Goal: Navigation & Orientation: Understand site structure

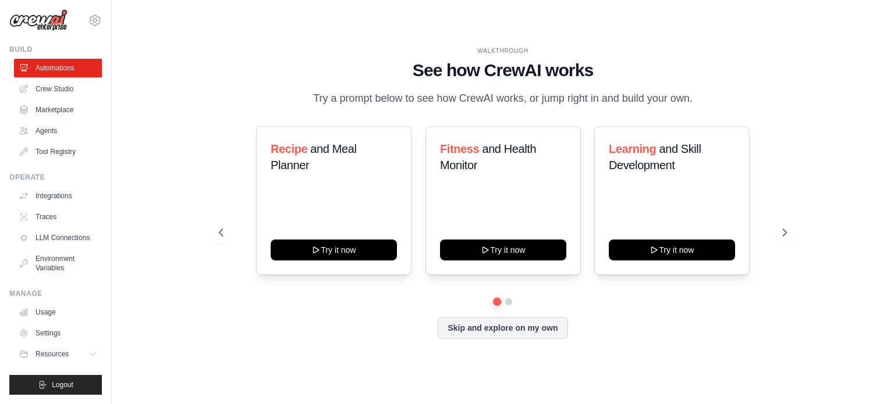
scroll to position [13, 0]
click at [61, 80] on link "Crew Studio" at bounding box center [59, 89] width 88 height 19
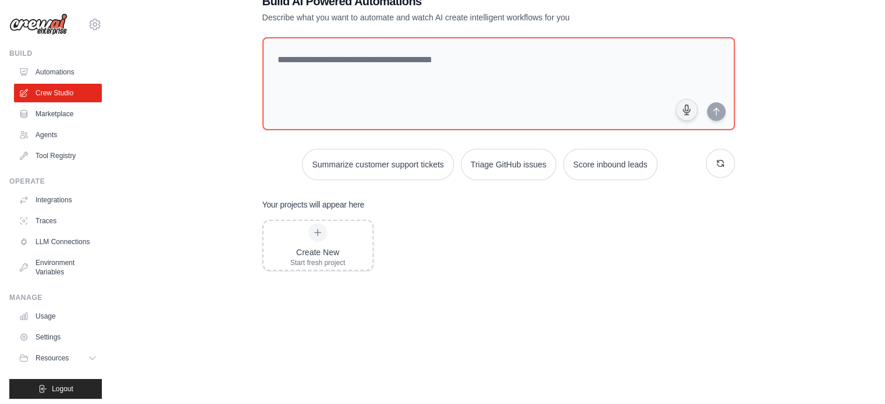
scroll to position [58, 0]
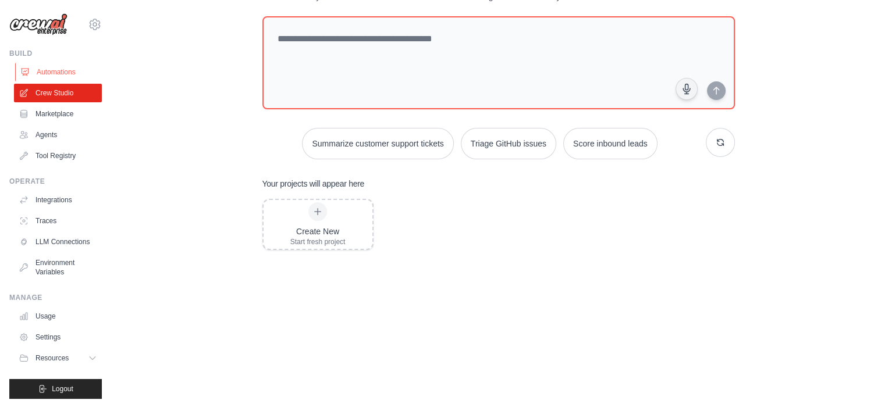
click at [51, 75] on link "Automations" at bounding box center [59, 72] width 88 height 19
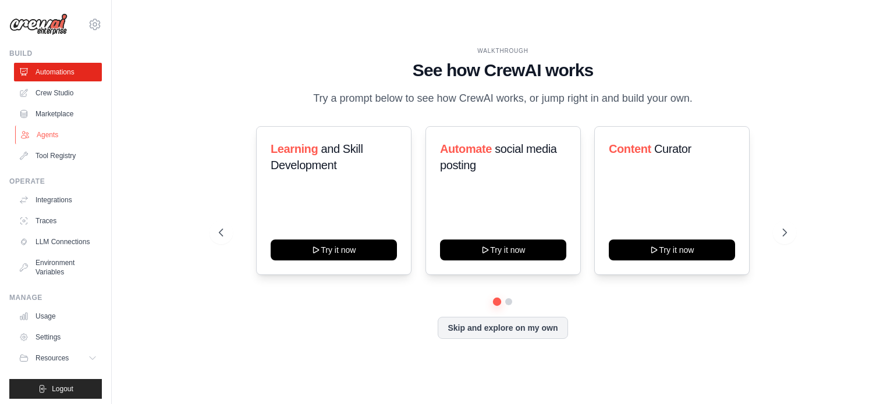
click at [54, 137] on link "Agents" at bounding box center [59, 135] width 88 height 19
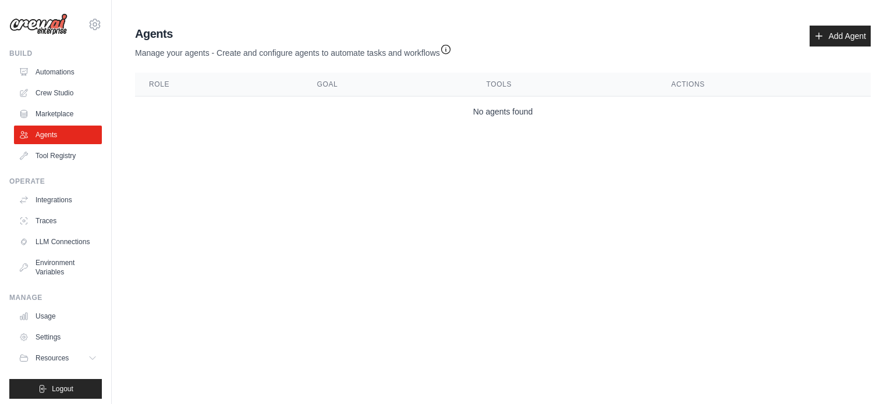
click at [448, 51] on icon "button" at bounding box center [445, 49] width 9 height 9
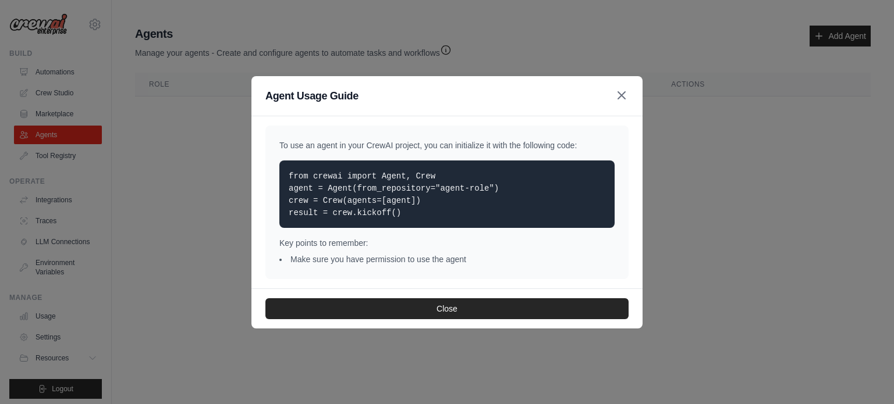
click at [625, 95] on icon "button" at bounding box center [621, 95] width 14 height 14
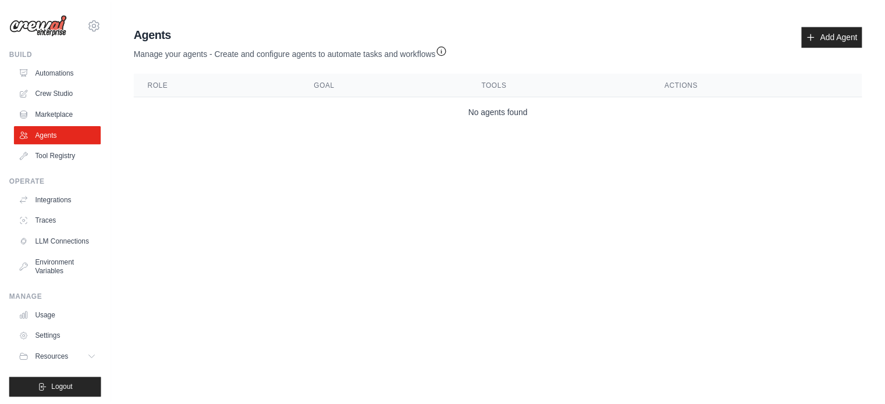
scroll to position [13, 0]
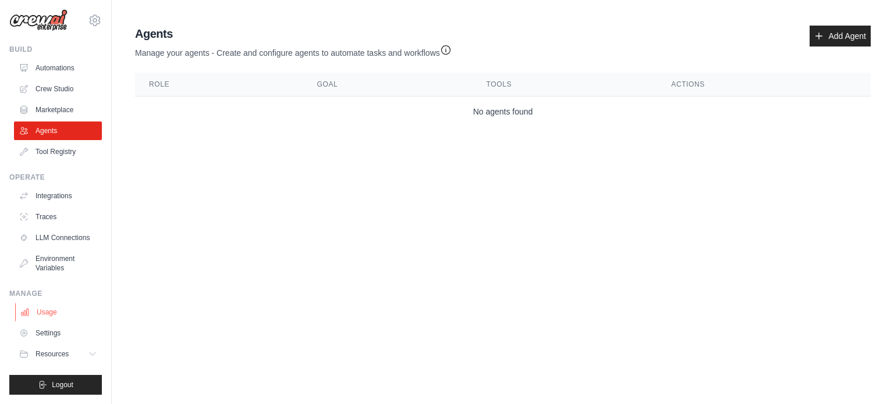
click at [49, 317] on link "Usage" at bounding box center [59, 312] width 88 height 19
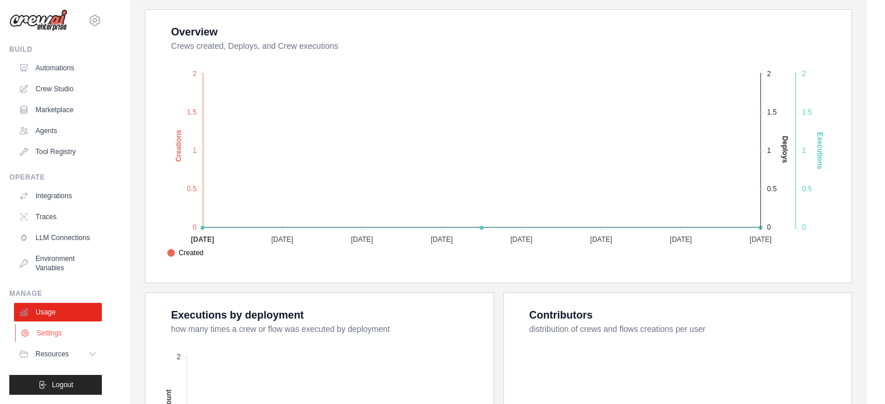
scroll to position [233, 0]
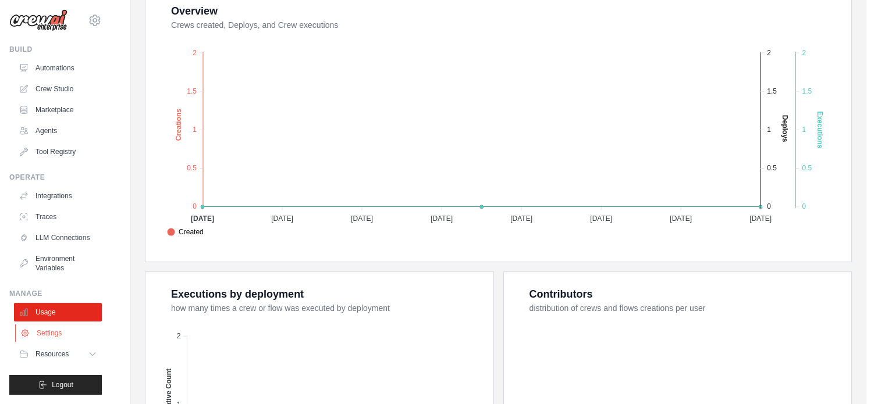
click at [54, 334] on link "Settings" at bounding box center [59, 333] width 88 height 19
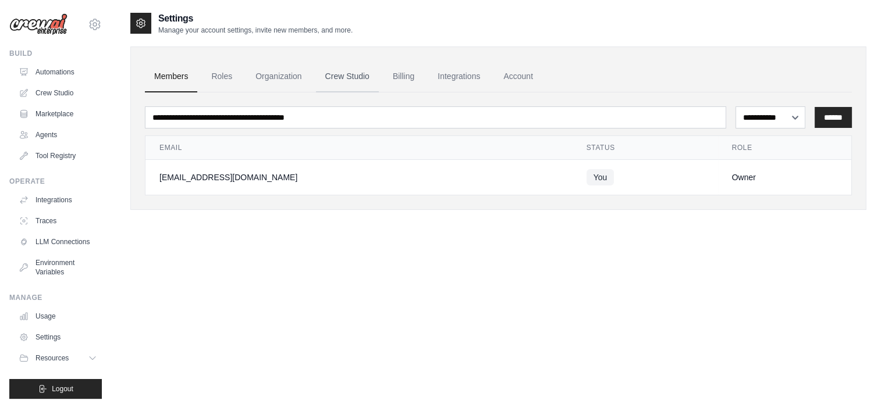
click at [374, 77] on link "Crew Studio" at bounding box center [347, 76] width 63 height 31
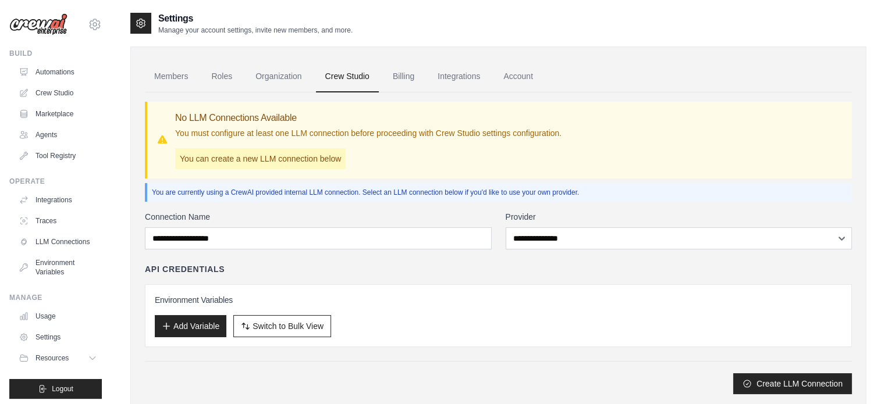
click at [234, 161] on p "You can create a new LLM connection below" at bounding box center [260, 158] width 170 height 21
click at [293, 77] on link "Organization" at bounding box center [278, 76] width 65 height 31
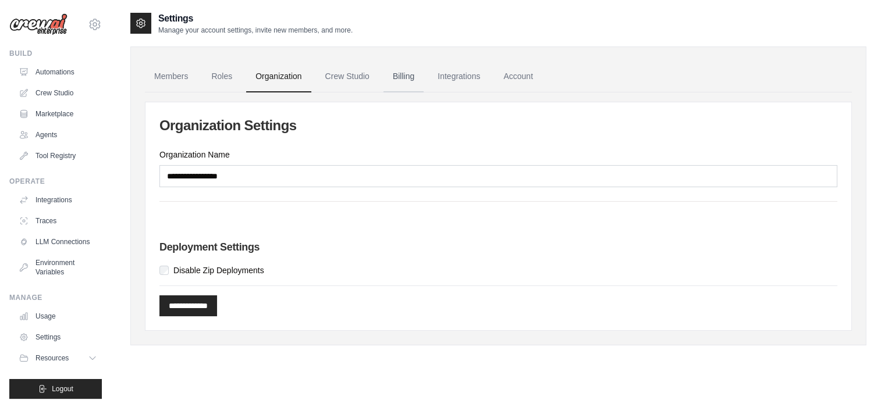
click at [404, 76] on link "Billing" at bounding box center [403, 76] width 40 height 31
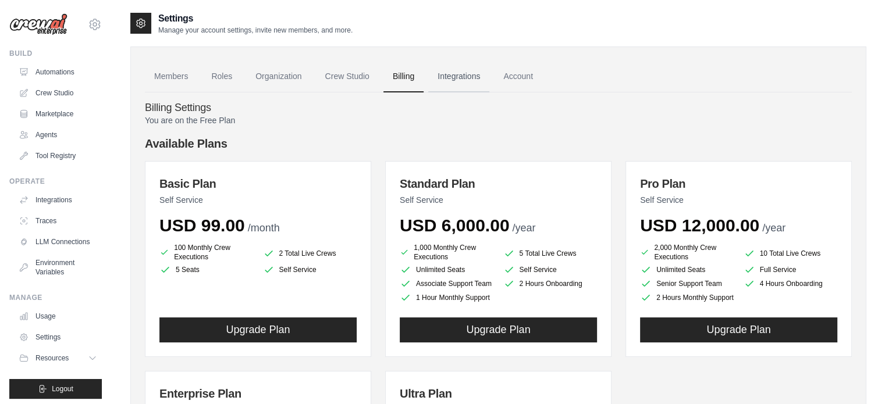
click at [449, 79] on link "Integrations" at bounding box center [458, 76] width 61 height 31
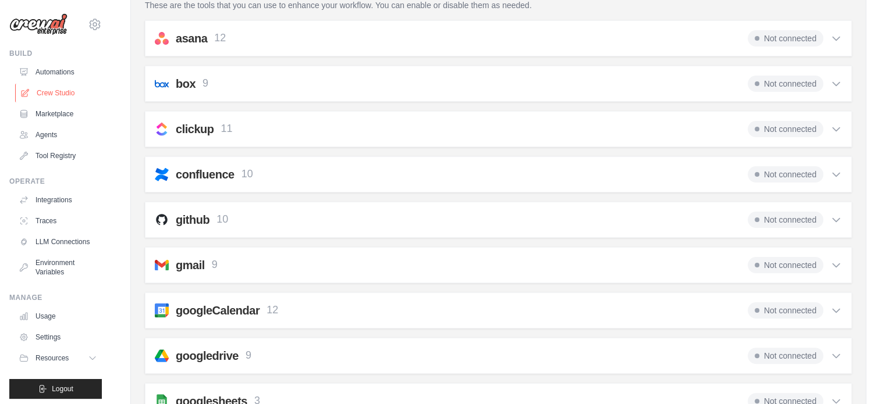
click at [65, 98] on link "Crew Studio" at bounding box center [59, 93] width 88 height 19
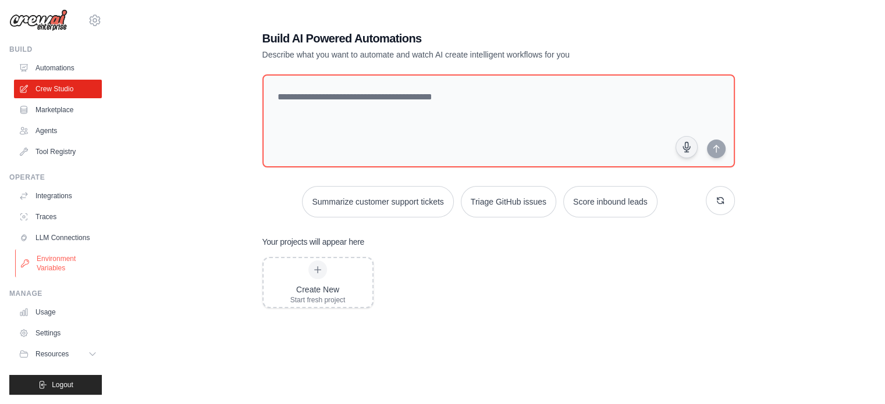
scroll to position [13, 0]
click at [46, 315] on link "Usage" at bounding box center [59, 312] width 88 height 19
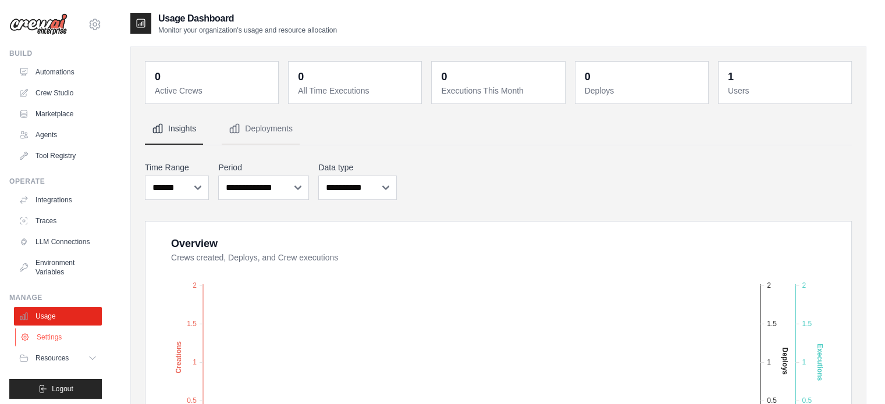
scroll to position [13, 0]
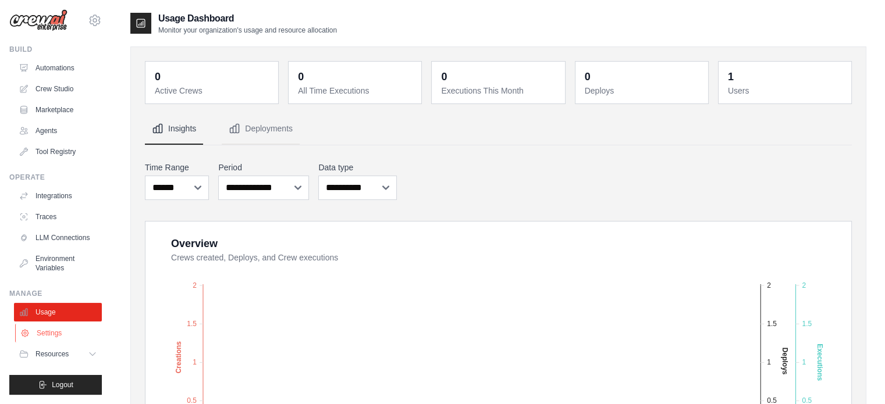
click at [59, 336] on link "Settings" at bounding box center [59, 333] width 88 height 19
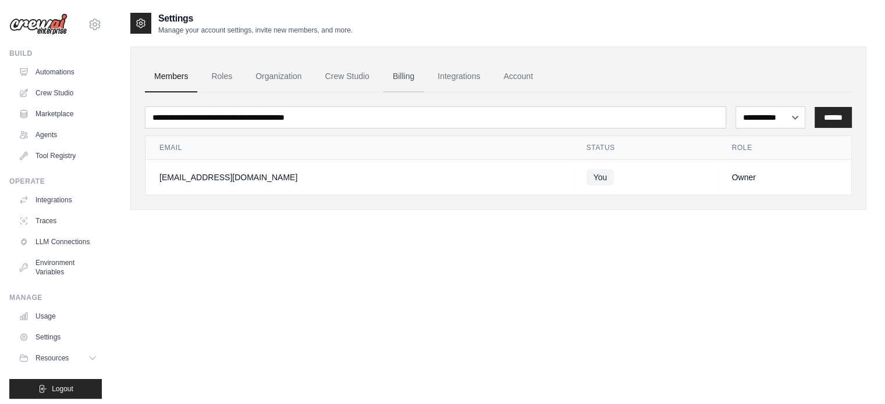
click at [400, 76] on link "Billing" at bounding box center [403, 76] width 40 height 31
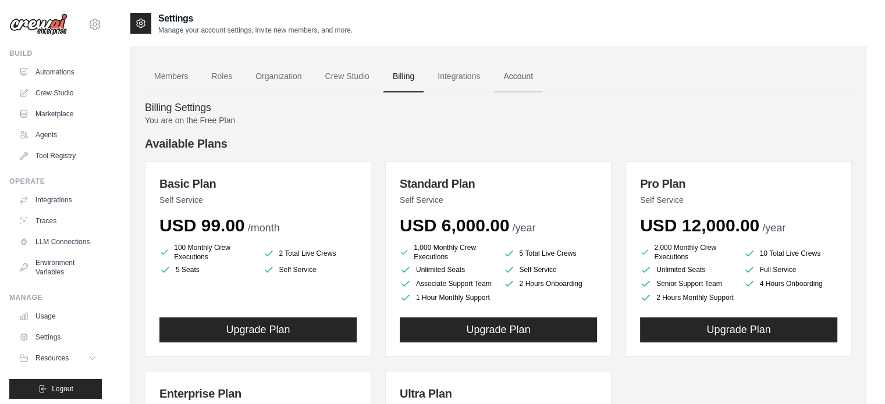
click at [513, 75] on link "Account" at bounding box center [518, 76] width 48 height 31
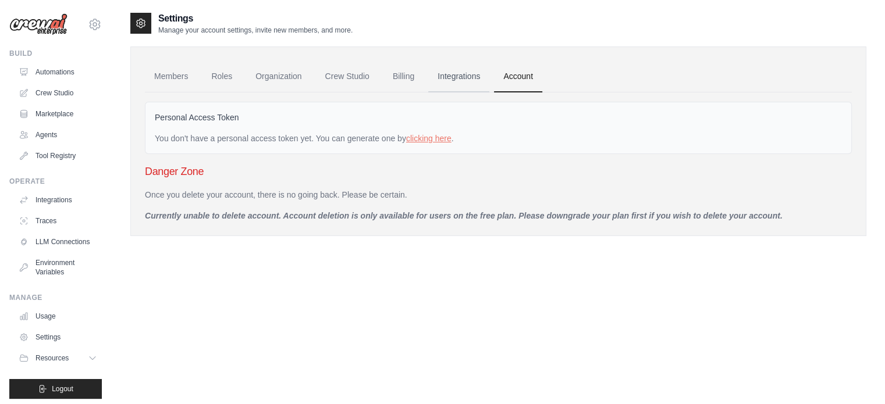
click at [457, 71] on link "Integrations" at bounding box center [458, 76] width 61 height 31
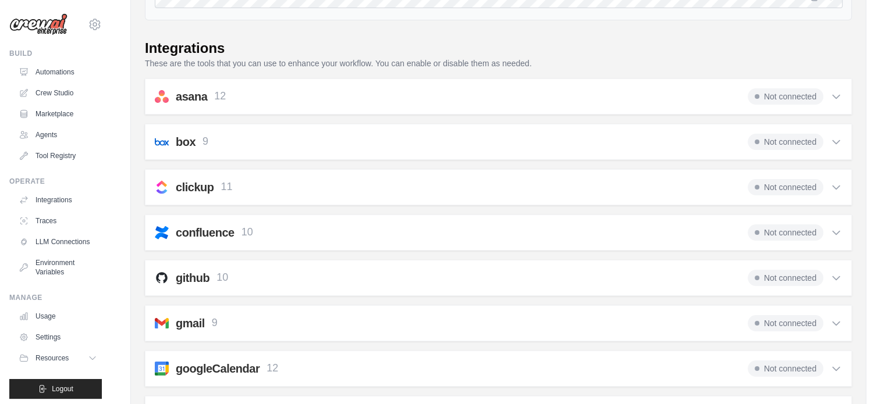
scroll to position [175, 0]
click at [445, 106] on div "asana 12 Not connected Select all Create a Comment: asana_create_comment Create…" at bounding box center [498, 97] width 707 height 36
click at [831, 95] on icon at bounding box center [836, 97] width 12 height 12
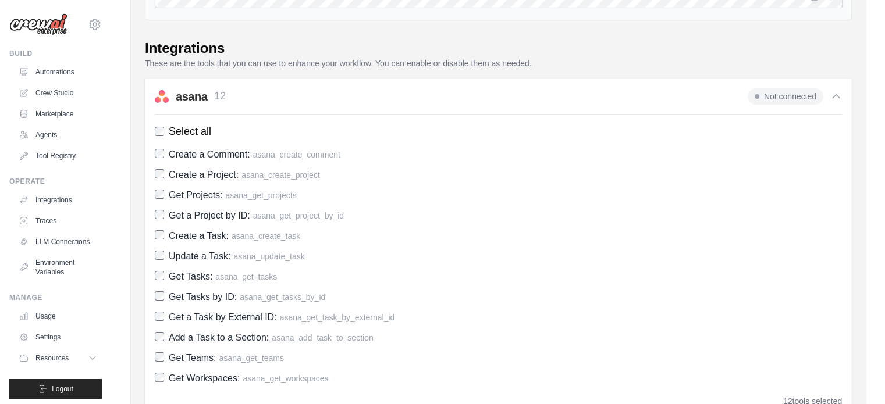
click at [831, 95] on icon at bounding box center [836, 97] width 12 height 12
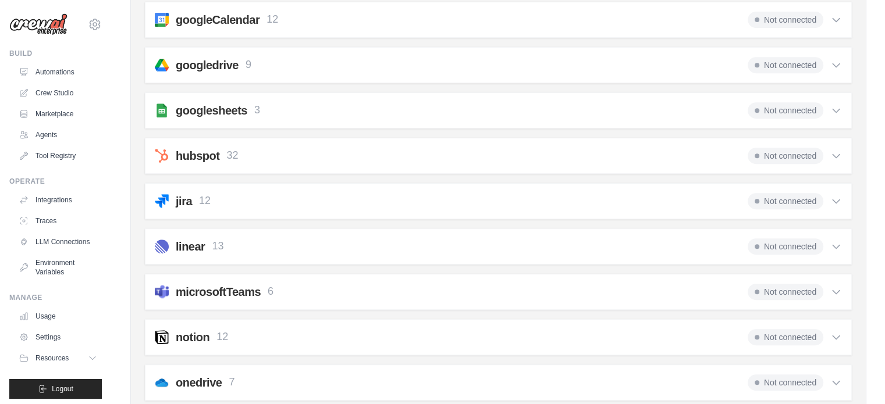
scroll to position [233, 0]
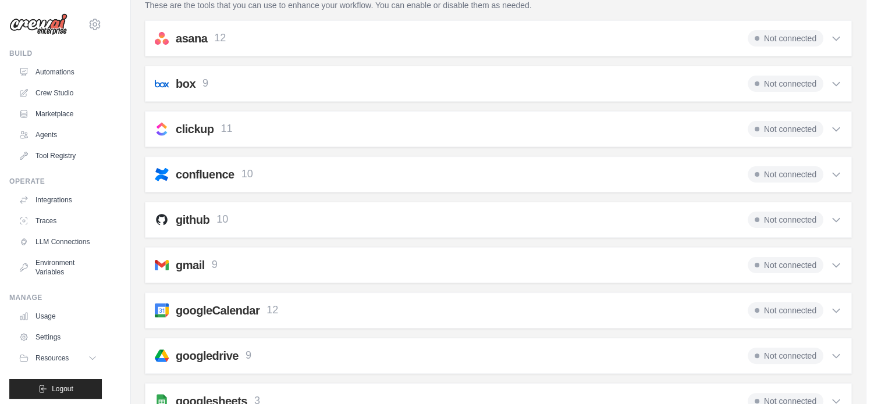
click at [832, 219] on icon at bounding box center [836, 220] width 12 height 12
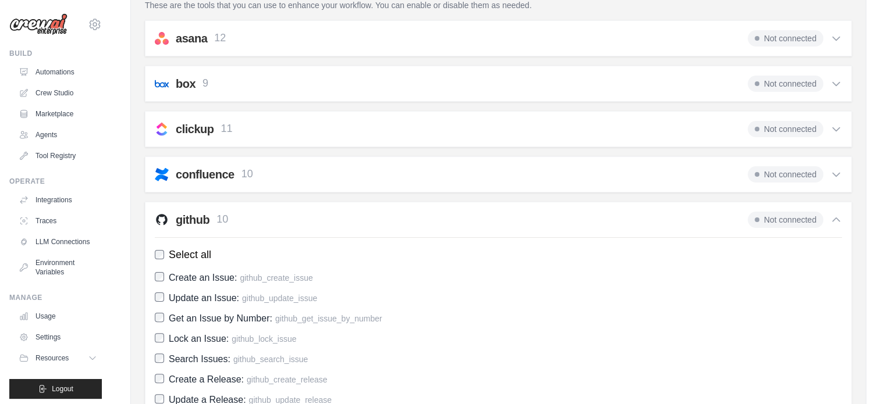
click at [832, 219] on icon at bounding box center [836, 220] width 12 height 12
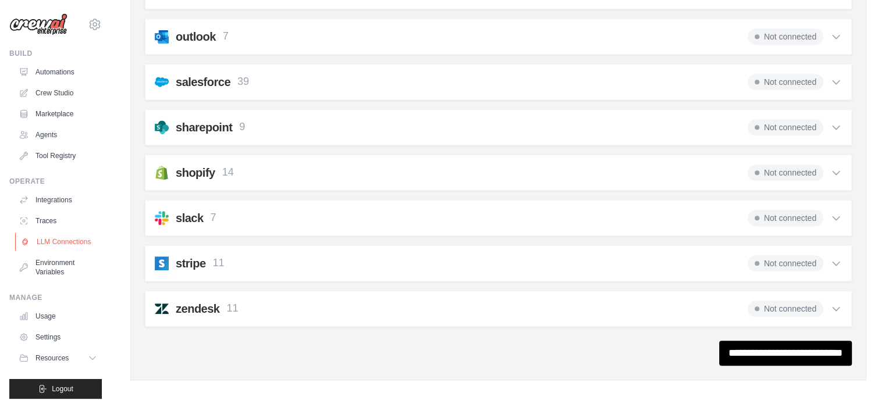
scroll to position [13, 0]
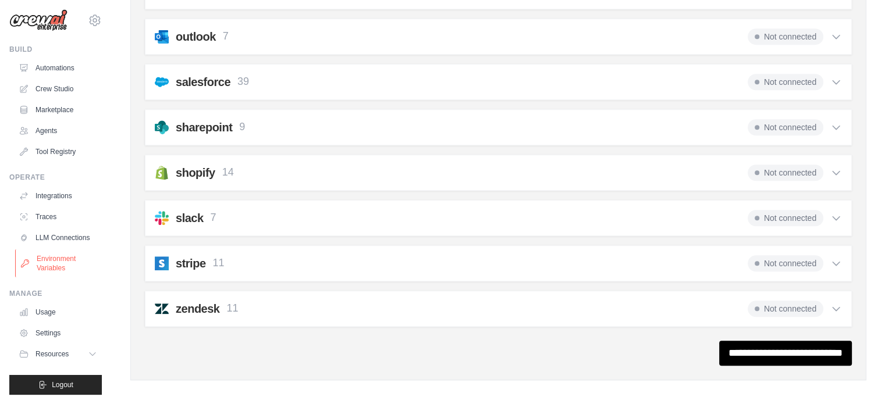
click at [52, 258] on link "Environment Variables" at bounding box center [59, 264] width 88 height 28
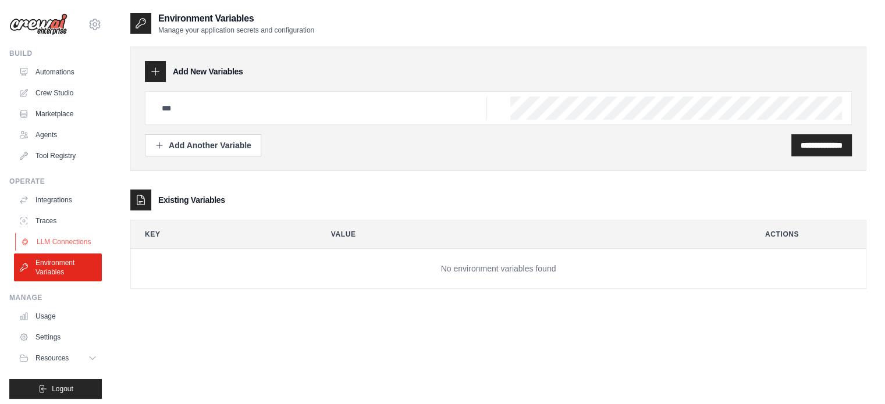
click at [45, 246] on link "LLM Connections" at bounding box center [59, 242] width 88 height 19
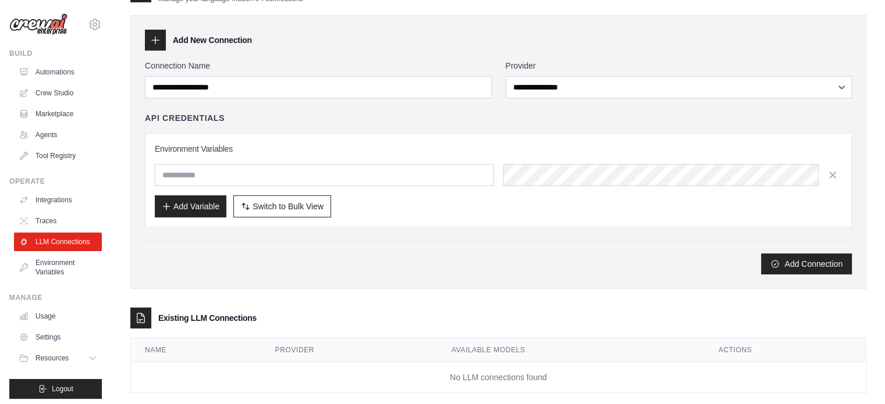
scroll to position [49, 0]
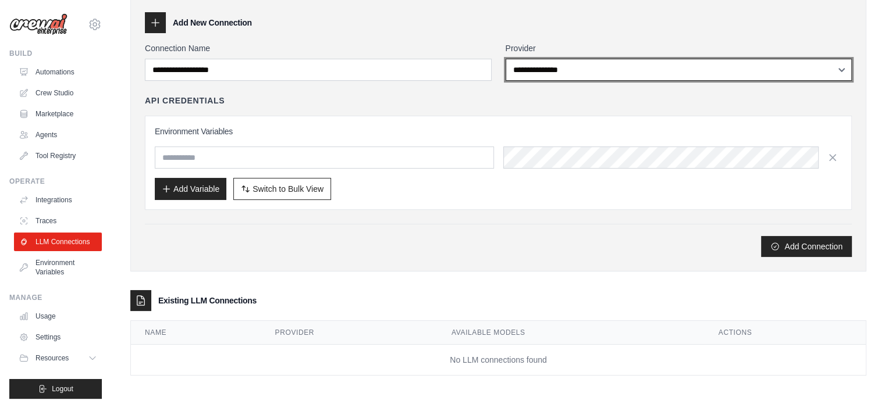
click at [529, 74] on select "**********" at bounding box center [679, 70] width 347 height 22
select select "*********"
click at [506, 59] on select "**********" at bounding box center [679, 70] width 347 height 22
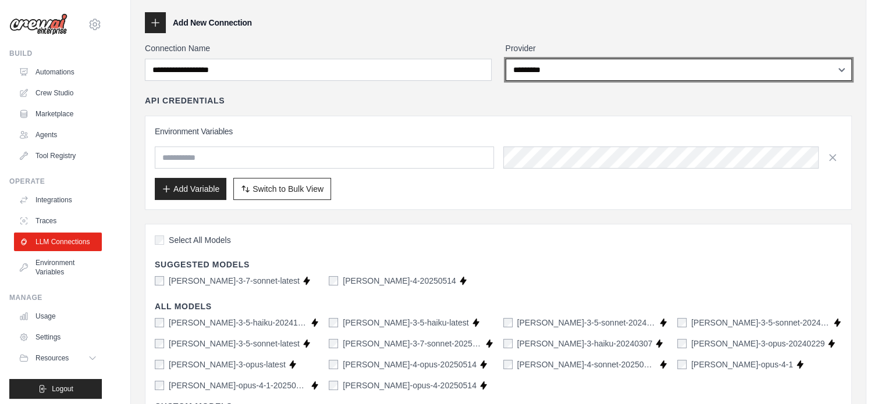
click at [536, 80] on select "**********" at bounding box center [679, 70] width 347 height 22
click at [538, 73] on select "**********" at bounding box center [679, 70] width 347 height 22
click at [550, 74] on select "**********" at bounding box center [679, 70] width 347 height 22
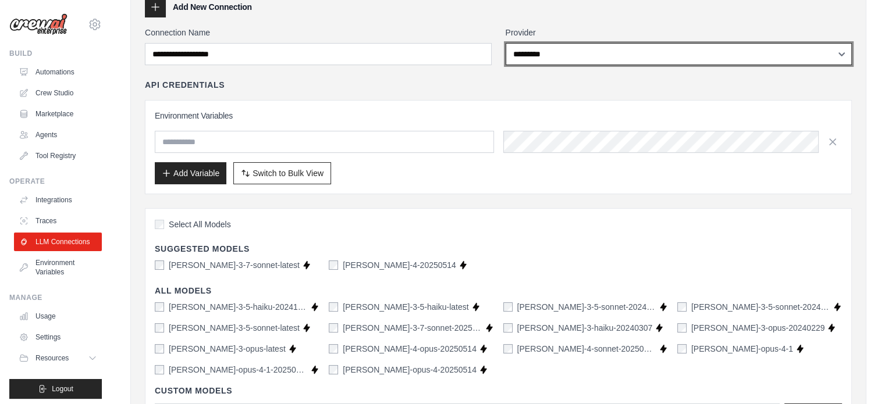
scroll to position [0, 0]
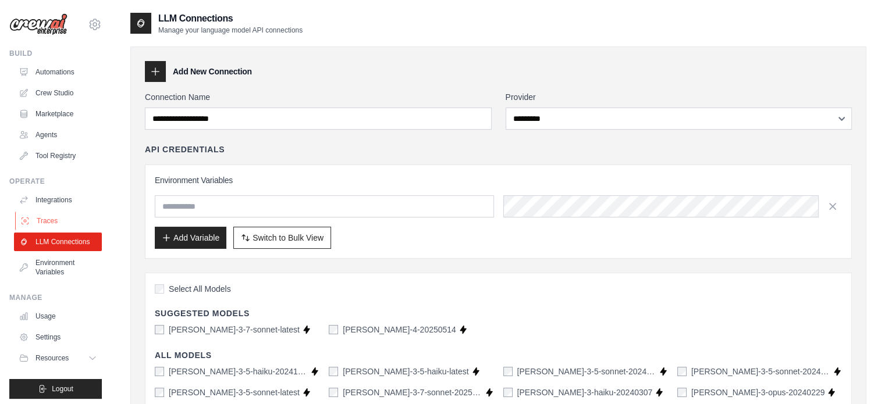
click at [45, 218] on link "Traces" at bounding box center [59, 221] width 88 height 19
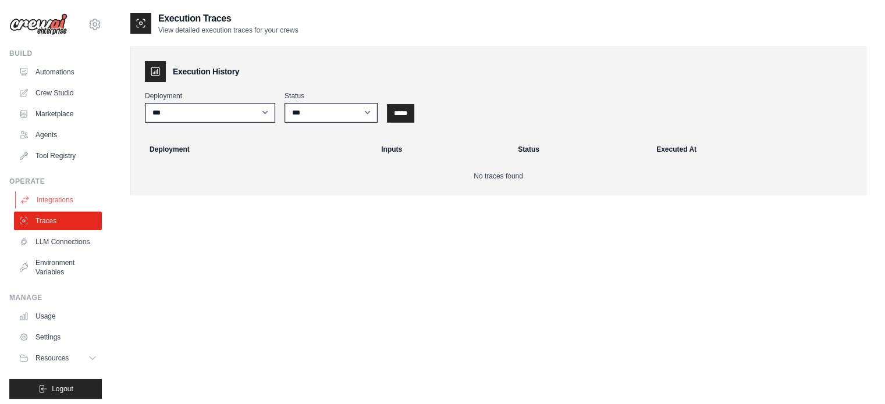
click at [51, 197] on link "Integrations" at bounding box center [59, 200] width 88 height 19
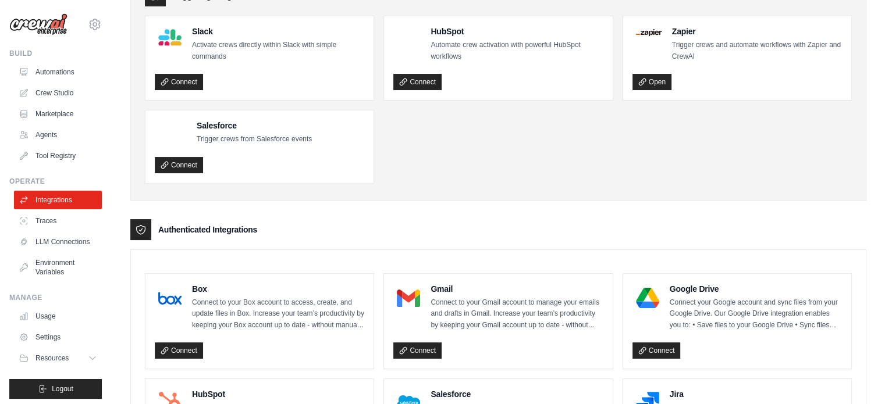
scroll to position [233, 0]
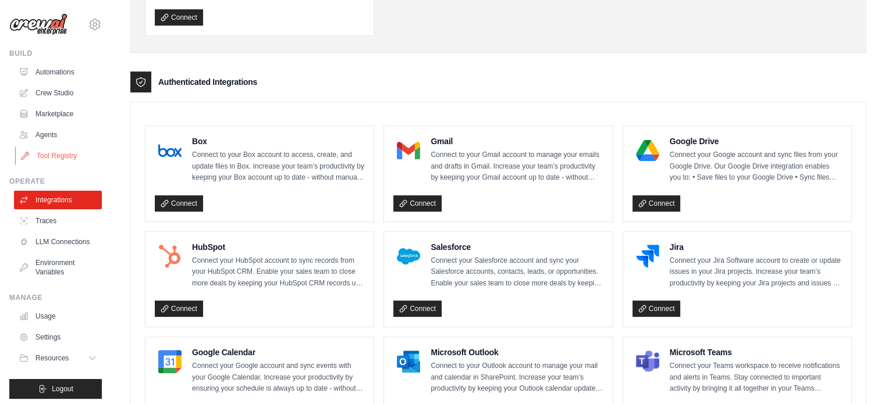
click at [49, 153] on link "Tool Registry" at bounding box center [59, 156] width 88 height 19
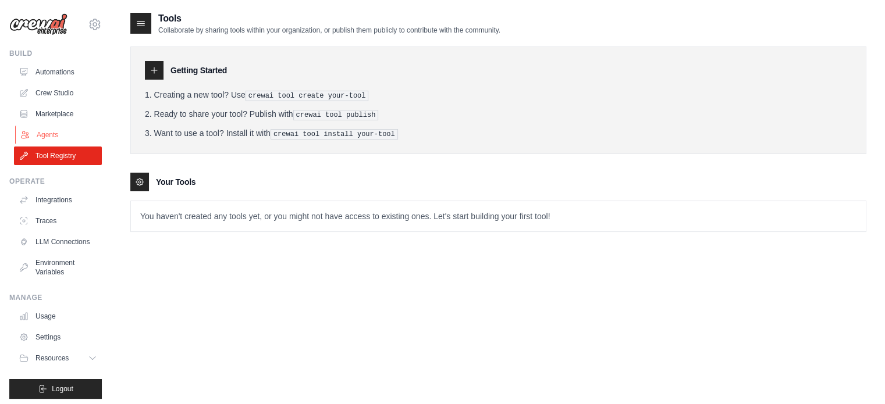
click at [56, 134] on link "Agents" at bounding box center [59, 135] width 88 height 19
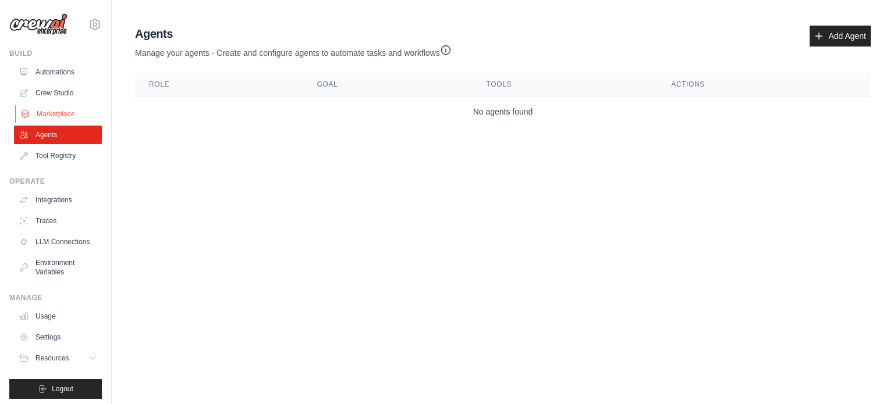
click at [61, 118] on link "Marketplace" at bounding box center [59, 114] width 88 height 19
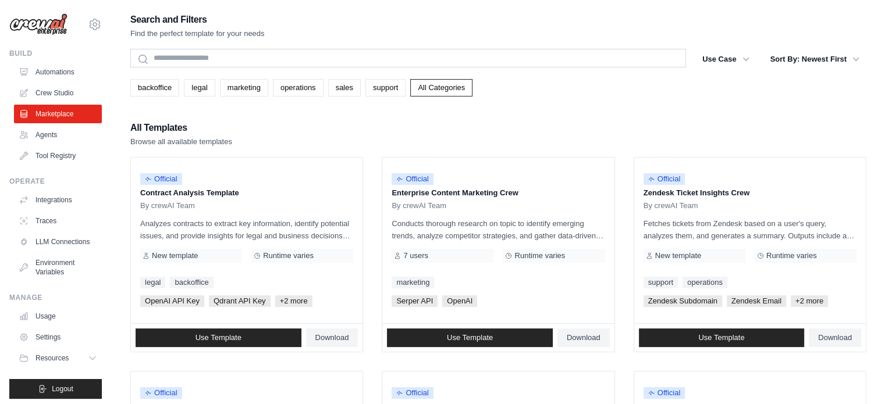
click at [58, 93] on link "Crew Studio" at bounding box center [58, 93] width 88 height 19
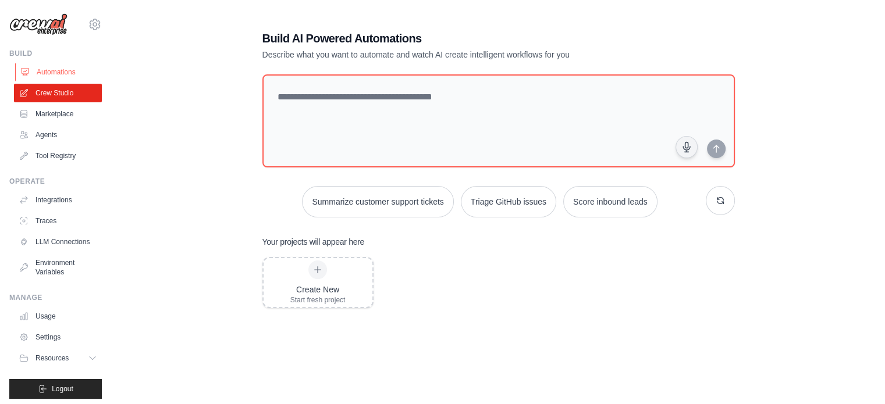
click at [65, 81] on link "Automations" at bounding box center [59, 72] width 88 height 19
